Goal: Task Accomplishment & Management: Manage account settings

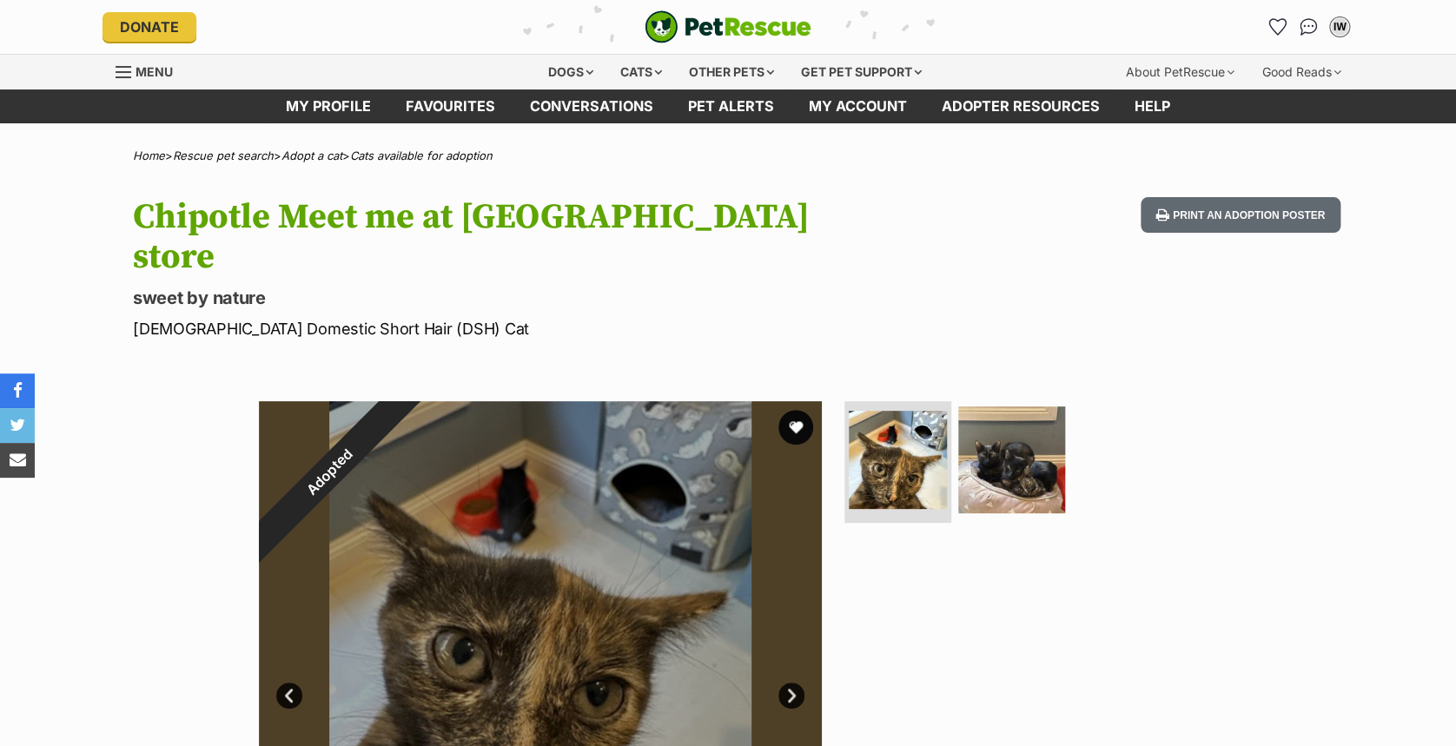
click at [1263, 28] on li "Account quick links" at bounding box center [1277, 27] width 28 height 28
click at [1266, 28] on icon "Favourites" at bounding box center [1276, 27] width 23 height 23
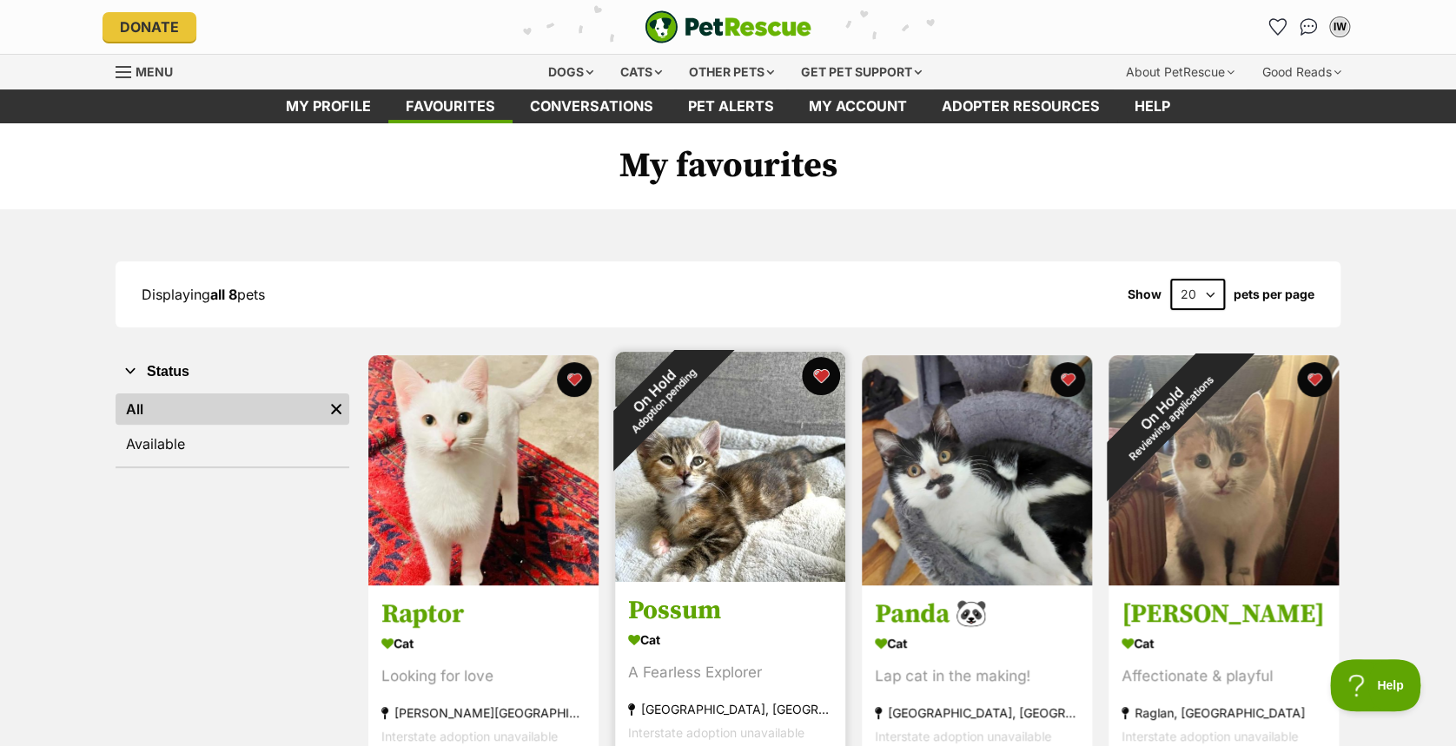
click at [833, 378] on button "favourite" at bounding box center [821, 376] width 38 height 38
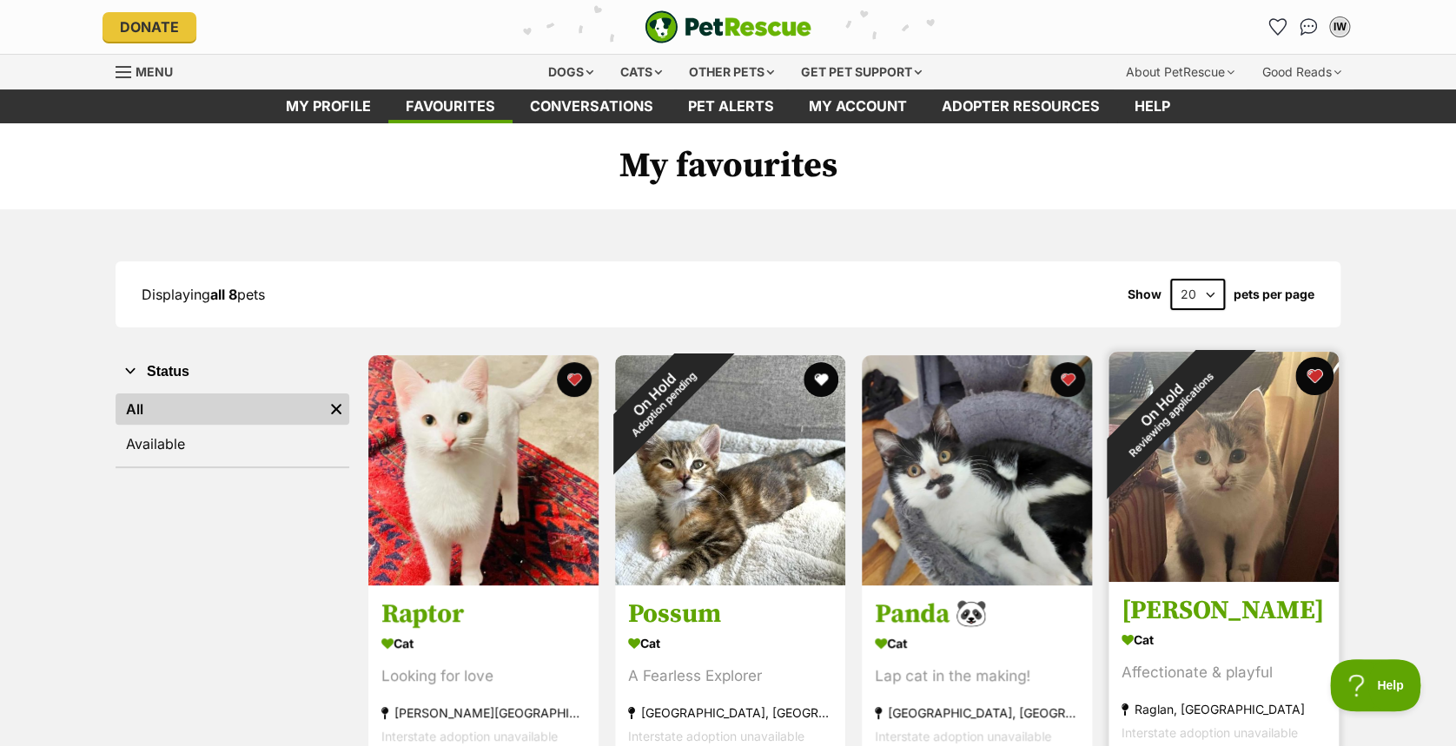
click at [1308, 375] on button "favourite" at bounding box center [1314, 376] width 38 height 38
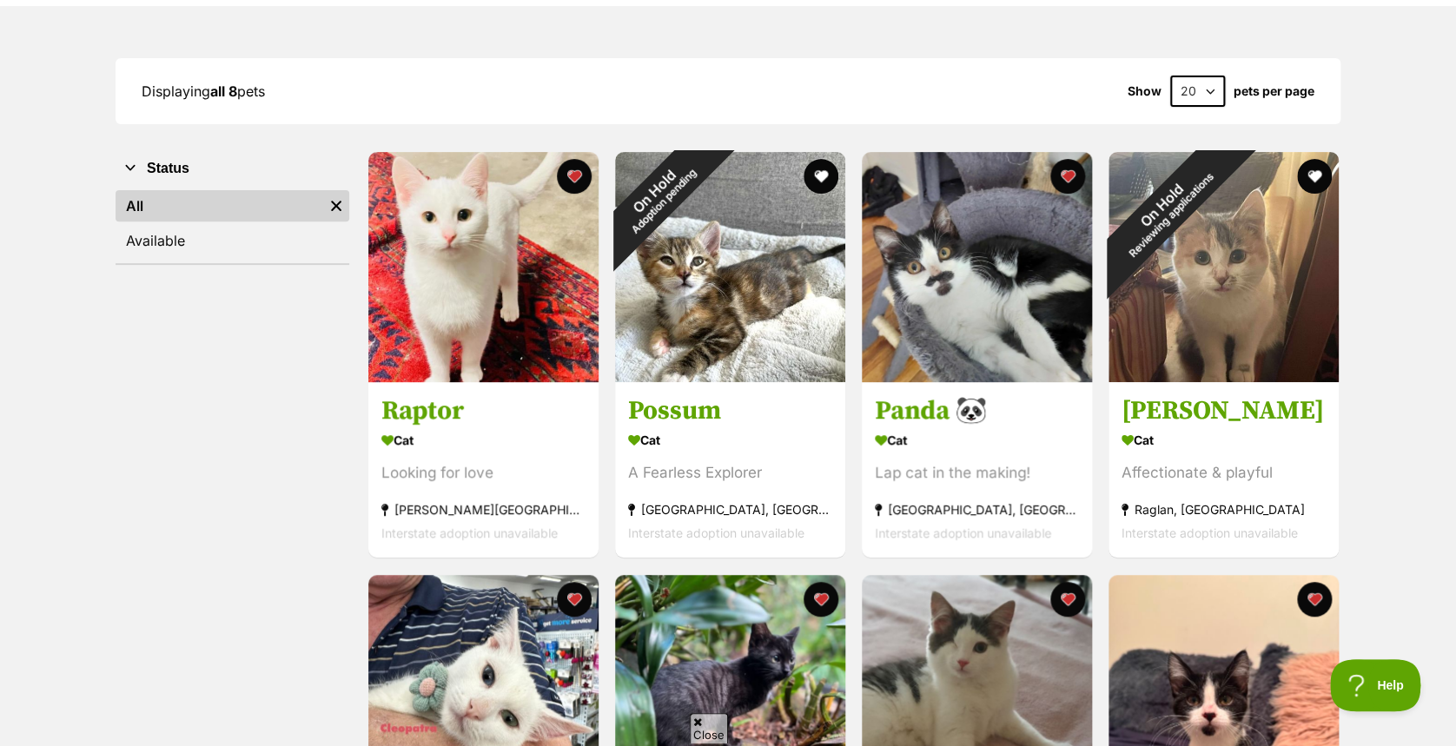
scroll to position [185, 0]
